Goal: Browse casually: Explore the website without a specific task or goal

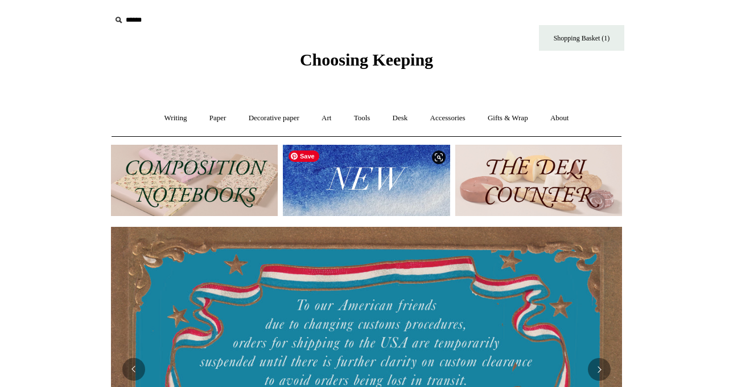
click at [340, 179] on img at bounding box center [366, 180] width 167 height 71
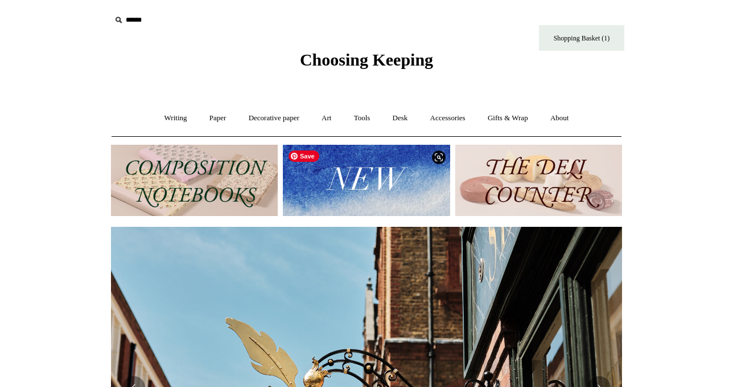
click at [397, 189] on img at bounding box center [366, 180] width 167 height 71
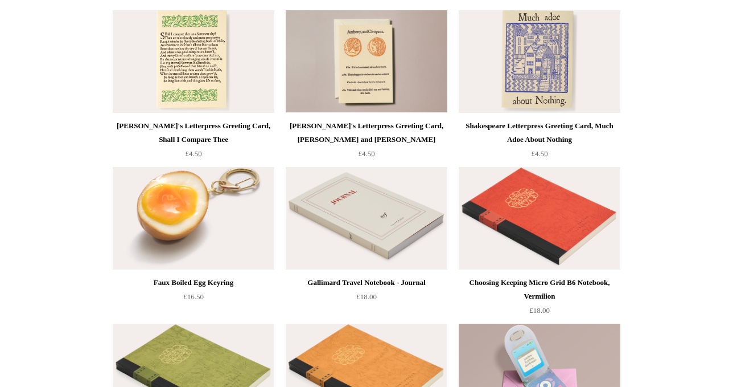
scroll to position [2351, 0]
